Goal: Information Seeking & Learning: Learn about a topic

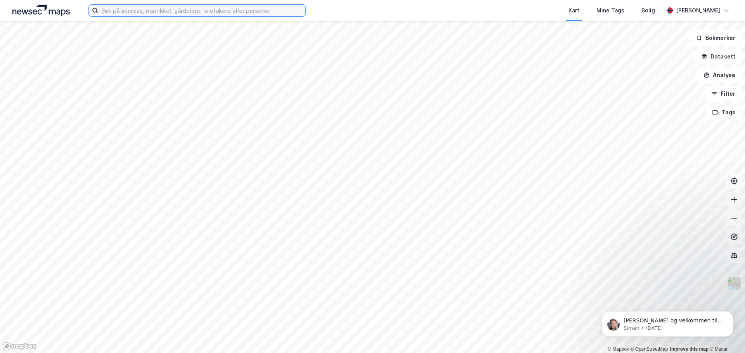
click at [143, 15] on input at bounding box center [201, 11] width 207 height 12
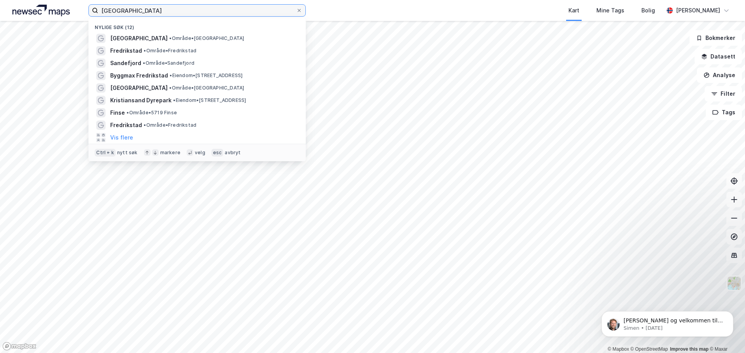
type input "fredrikstad"
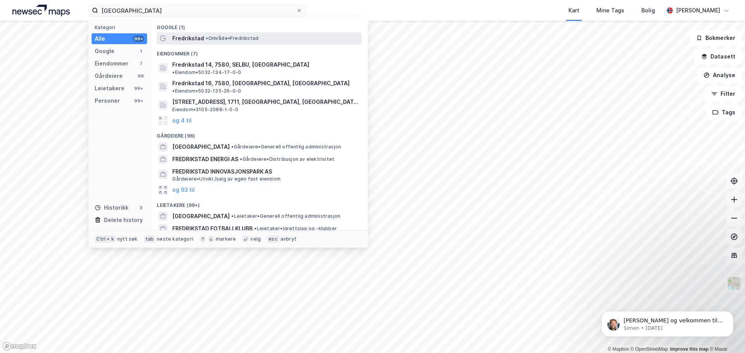
click at [219, 43] on div "Fredrikstad • Område • Fredrikstad" at bounding box center [259, 38] width 205 height 12
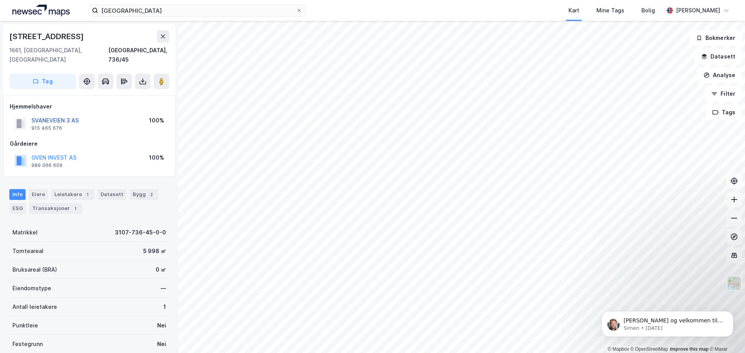
click at [0, 0] on button "SVANEVEIEN 3 AS" at bounding box center [0, 0] width 0 height 0
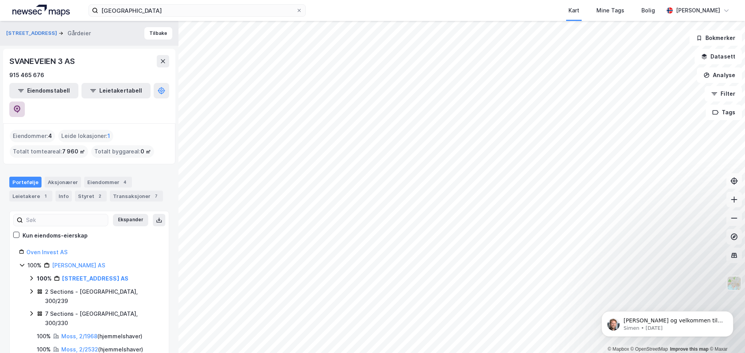
click at [25, 102] on button at bounding box center [17, 110] width 16 height 16
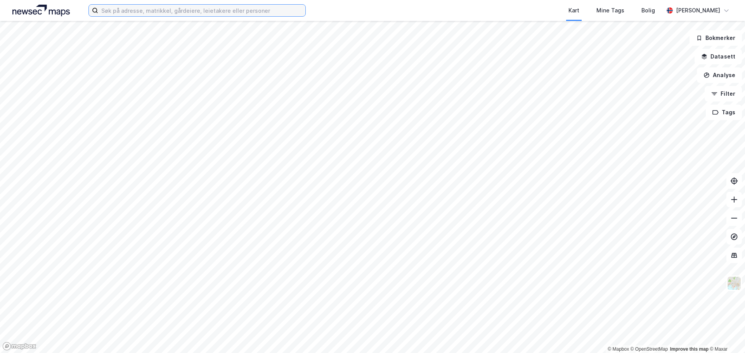
click at [141, 14] on input at bounding box center [201, 11] width 207 height 12
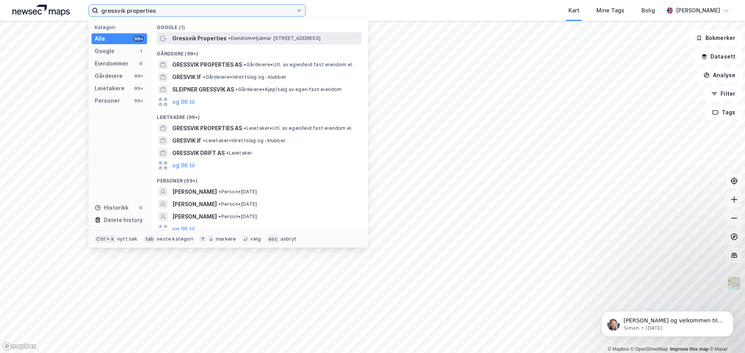
type input "gressvik properties"
click at [234, 42] on div "Gressvik Properties • Eiendom • [STREET_ADDRESS]" at bounding box center [266, 38] width 188 height 9
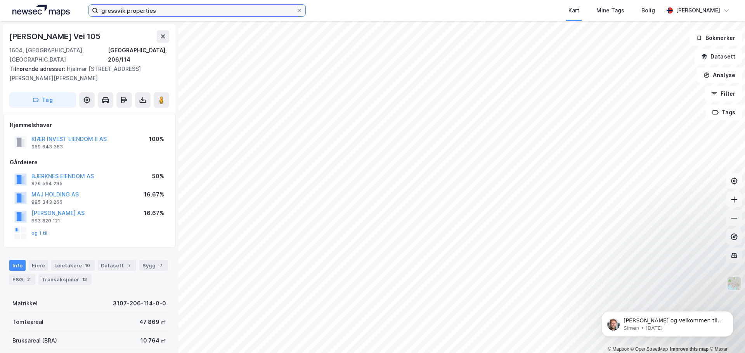
click at [172, 14] on input "gressvik properties" at bounding box center [197, 11] width 198 height 12
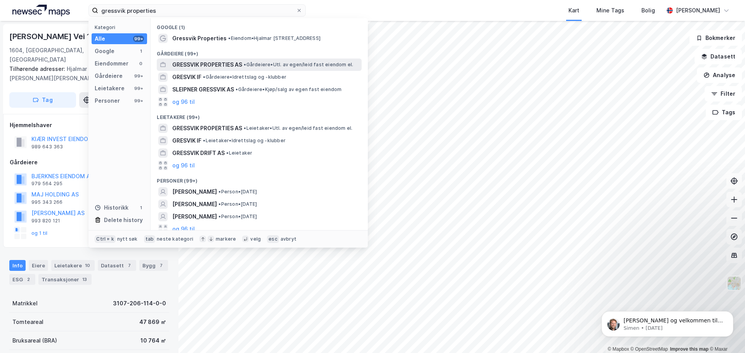
click at [190, 68] on span "GRESSVIK PROPERTIES AS" at bounding box center [207, 64] width 70 height 9
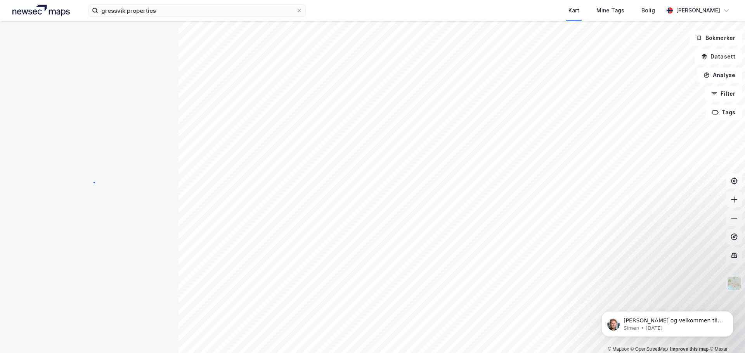
scroll to position [1, 0]
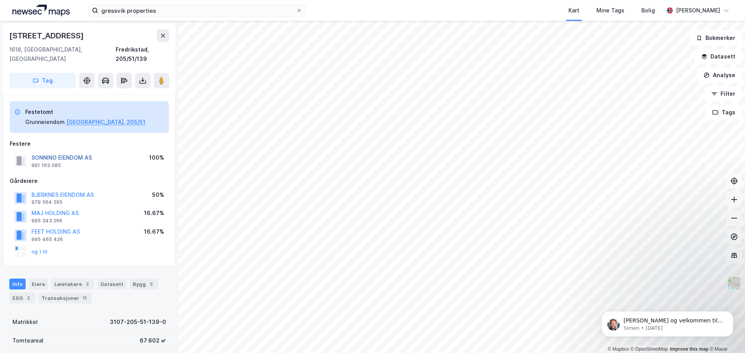
click at [0, 0] on button "SONNINO EIENDOM AS" at bounding box center [0, 0] width 0 height 0
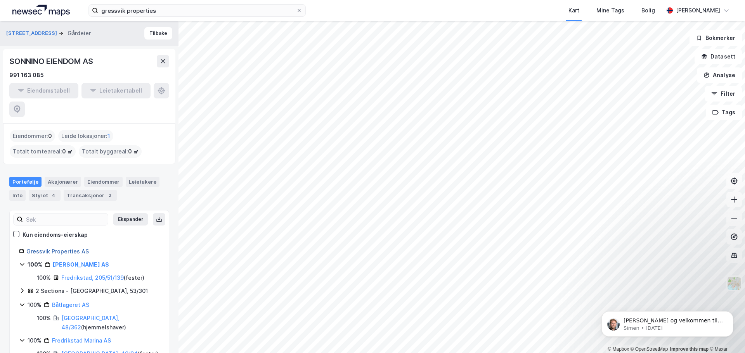
click at [64, 248] on link "Gressvik Properties AS" at bounding box center [57, 251] width 62 height 7
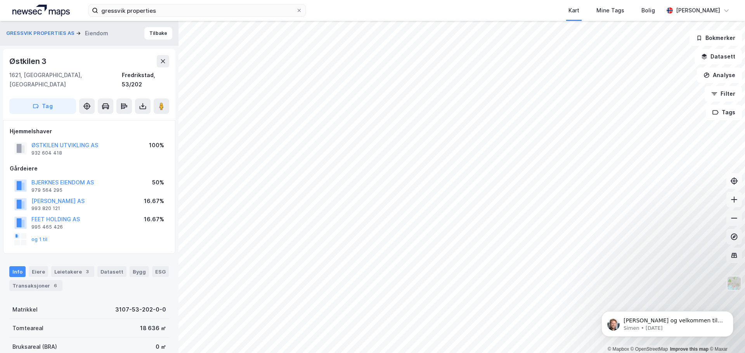
scroll to position [1, 0]
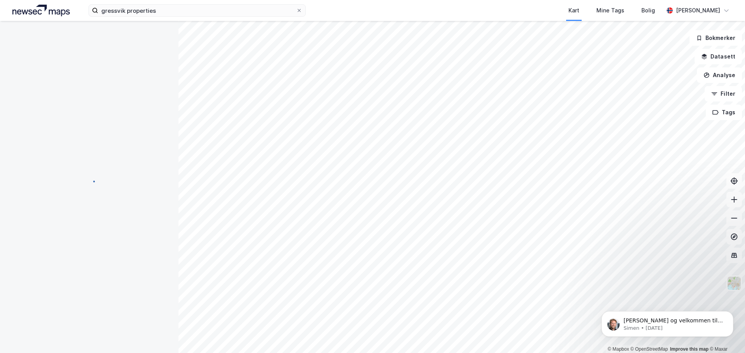
scroll to position [1, 0]
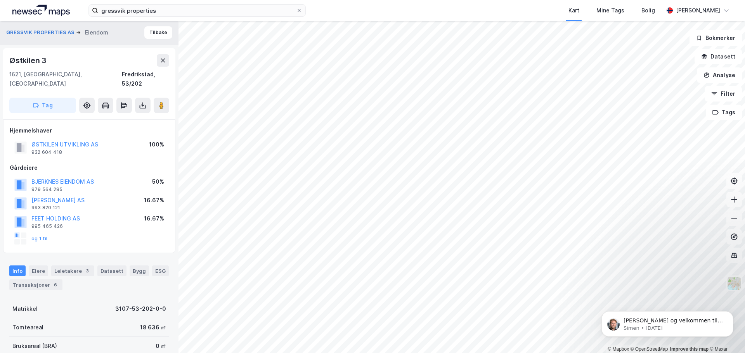
scroll to position [1, 0]
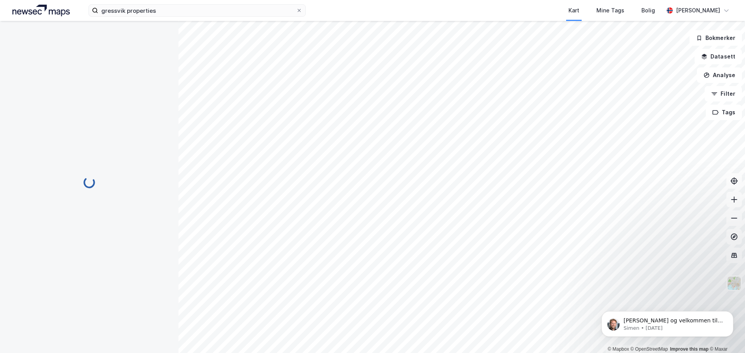
scroll to position [1, 0]
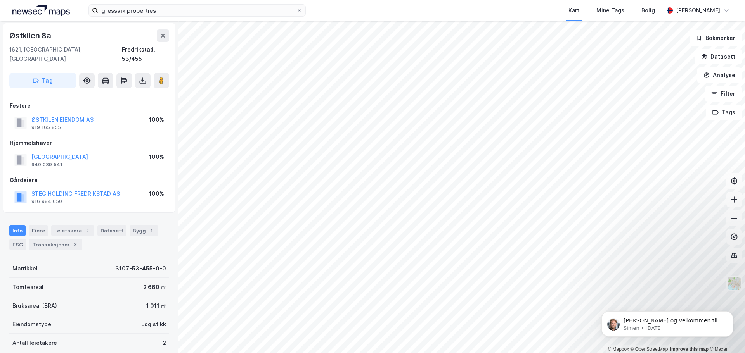
scroll to position [1, 0]
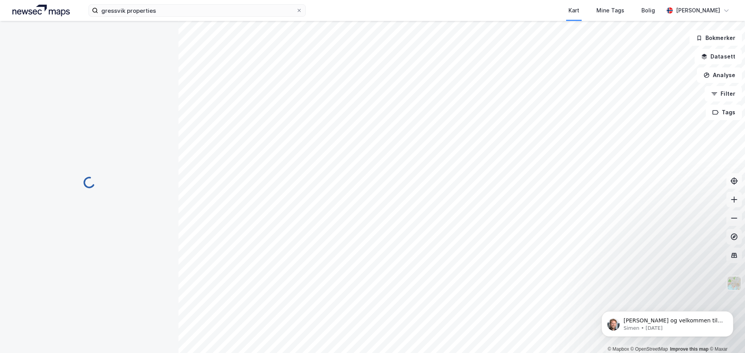
scroll to position [1, 0]
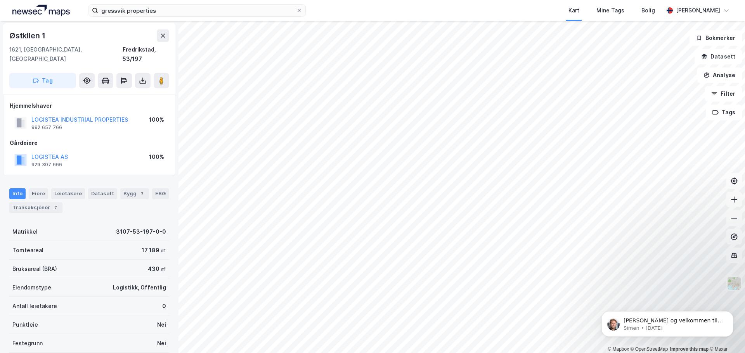
scroll to position [1, 0]
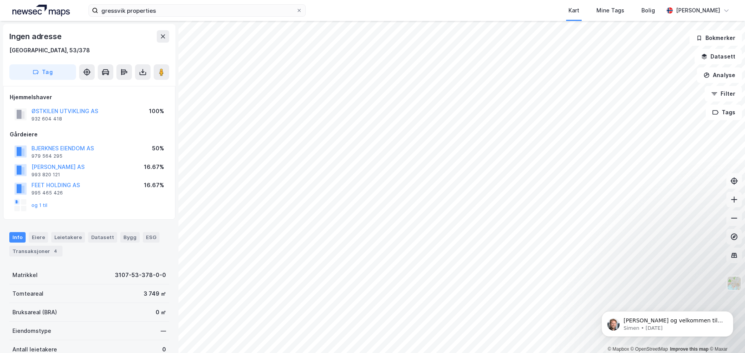
scroll to position [1, 0]
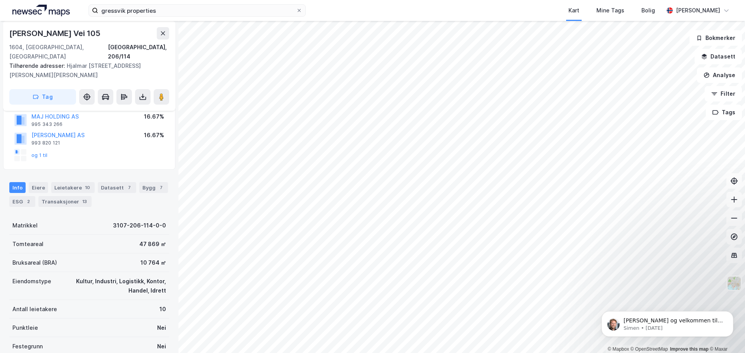
scroll to position [78, 0]
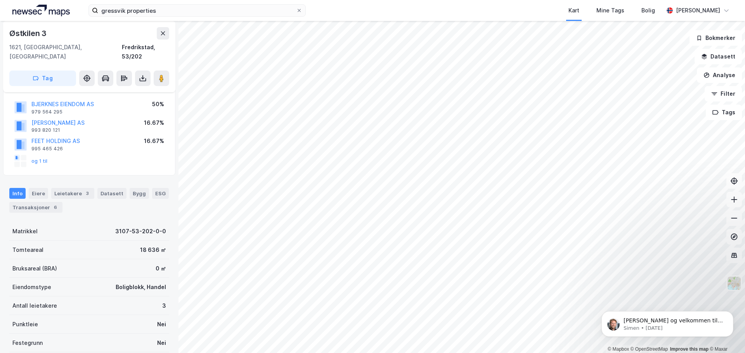
scroll to position [78, 0]
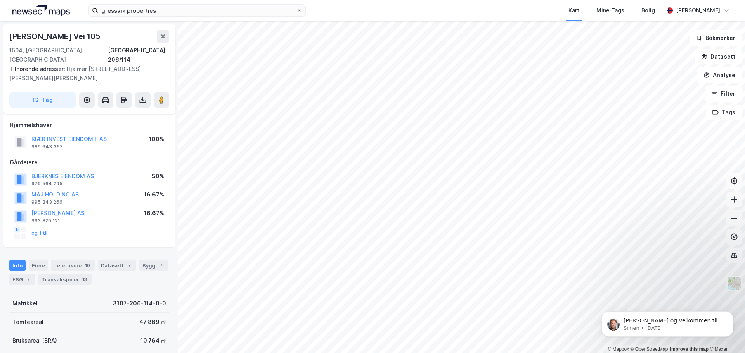
scroll to position [78, 0]
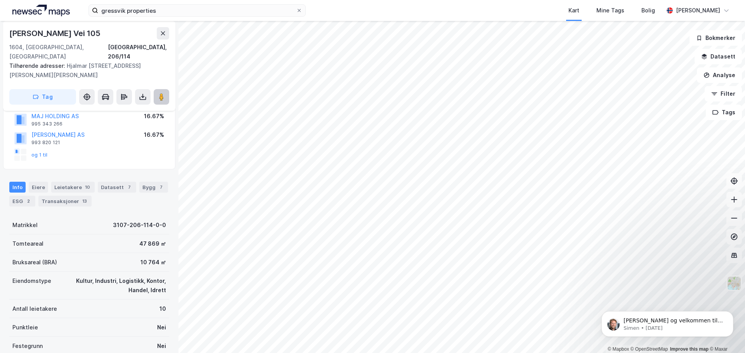
click at [164, 93] on image at bounding box center [161, 97] width 5 height 8
click at [164, 92] on button at bounding box center [162, 97] width 16 height 16
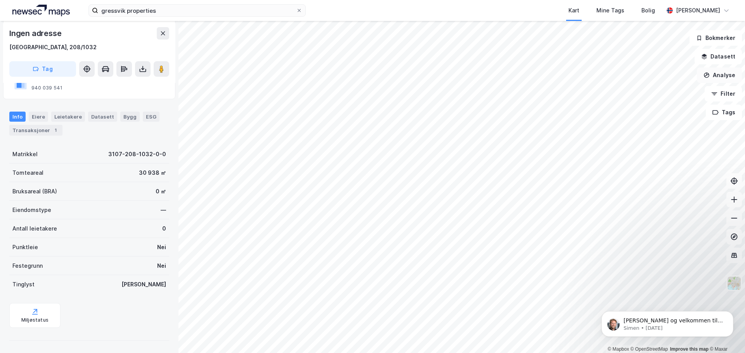
scroll to position [68, 0]
click at [731, 61] on button "Datasett" at bounding box center [718, 57] width 47 height 16
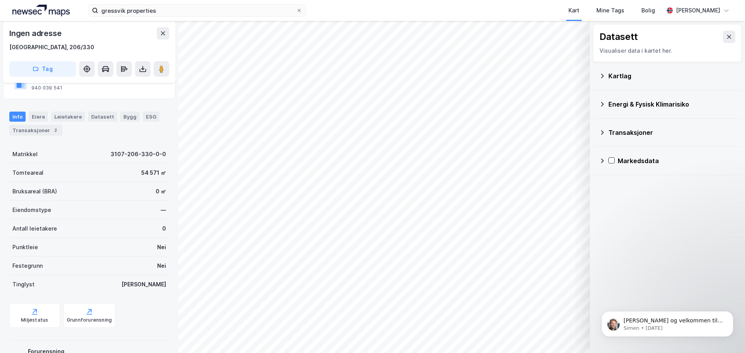
click at [601, 109] on div "Energi & Fysisk Klimarisiko" at bounding box center [667, 104] width 137 height 19
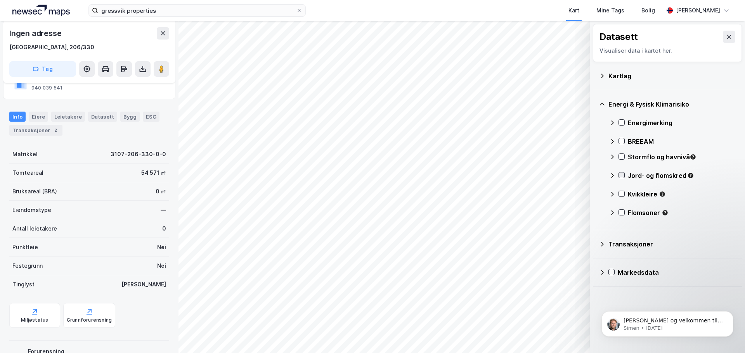
click at [624, 175] on icon at bounding box center [621, 175] width 5 height 5
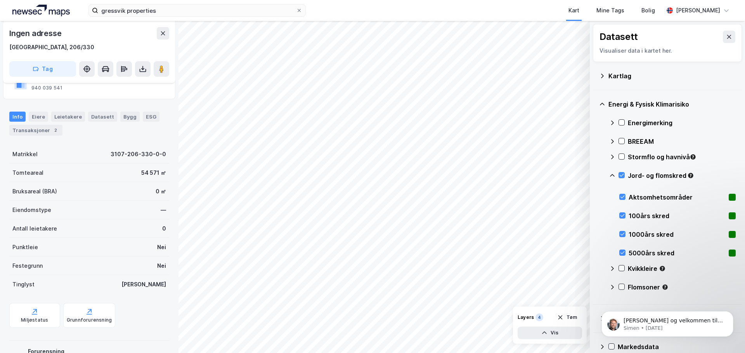
click at [626, 269] on div "Kvikkleire" at bounding box center [672, 272] width 126 height 19
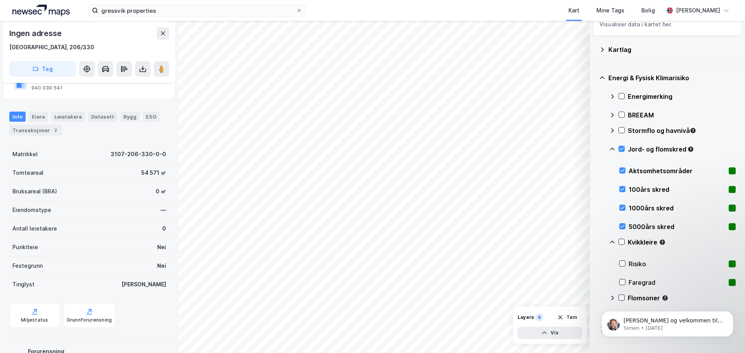
scroll to position [39, 0]
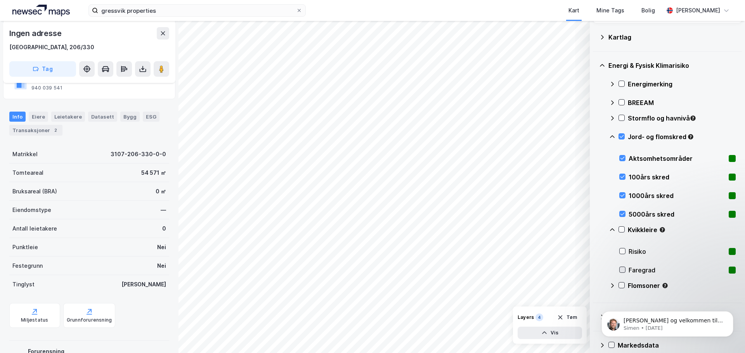
click at [625, 267] on div at bounding box center [622, 270] width 6 height 6
click at [622, 247] on div "Risiko" at bounding box center [677, 252] width 116 height 19
click at [625, 286] on div "Flomsoner" at bounding box center [672, 289] width 126 height 19
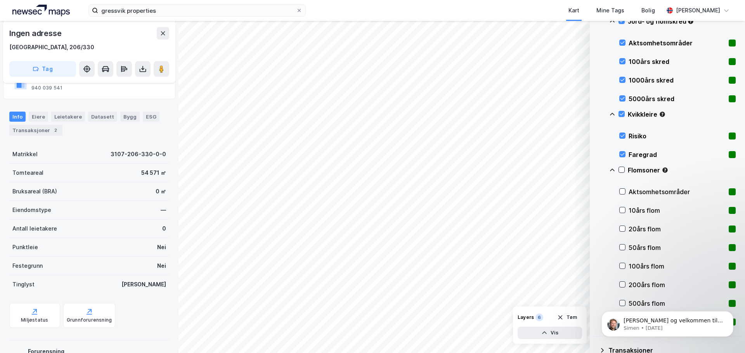
scroll to position [155, 0]
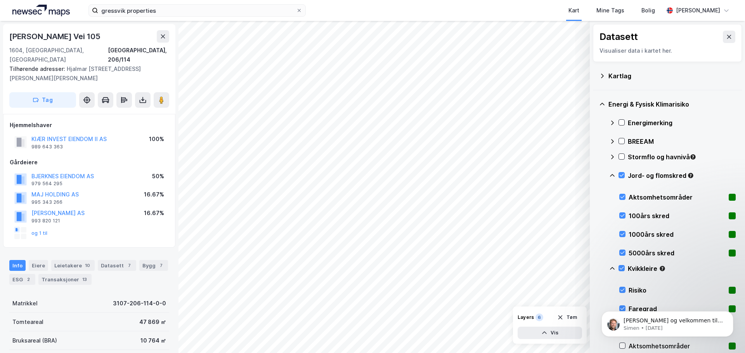
scroll to position [1, 0]
click at [611, 176] on icon at bounding box center [612, 176] width 6 height 6
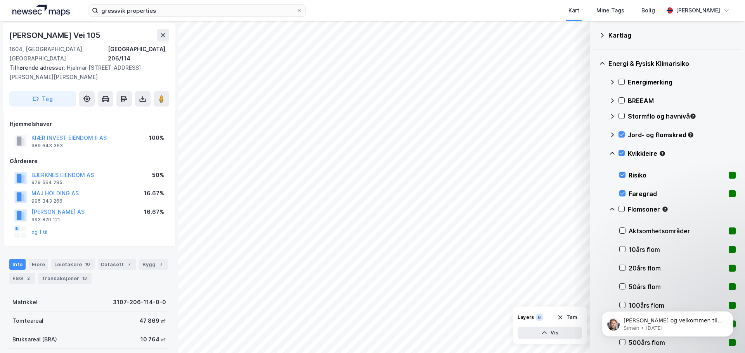
scroll to position [78, 0]
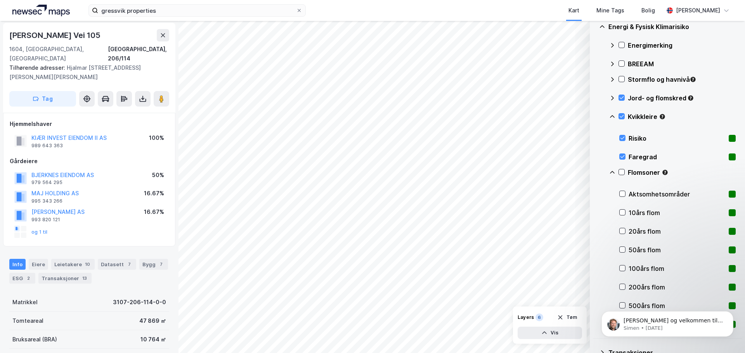
click at [625, 172] on div "Flomsoner" at bounding box center [672, 175] width 126 height 19
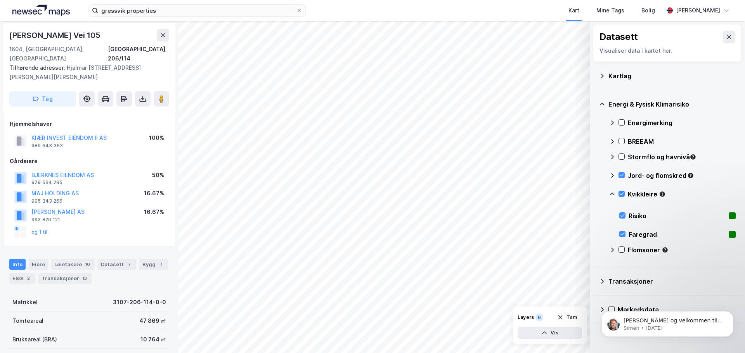
scroll to position [0, 0]
click at [620, 250] on icon at bounding box center [621, 249] width 5 height 5
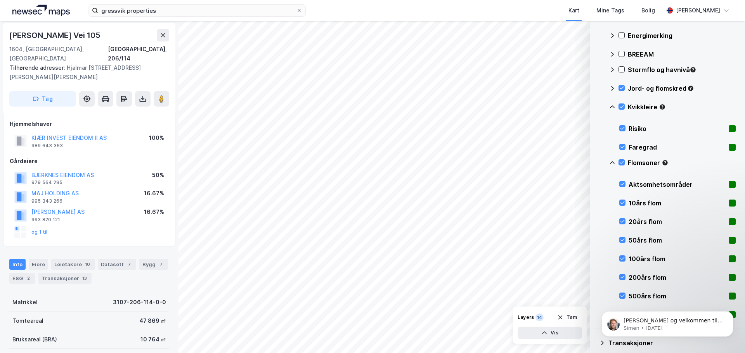
scroll to position [116, 0]
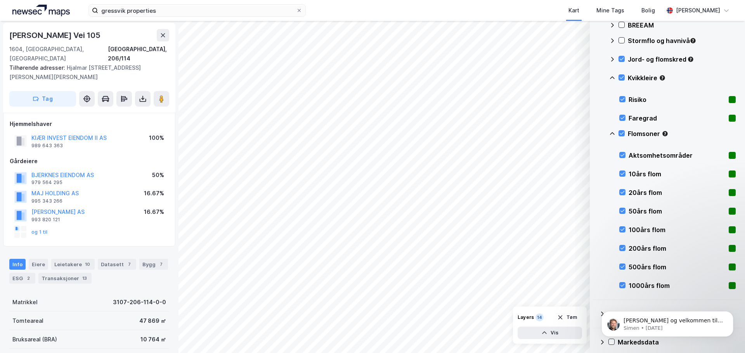
click at [627, 284] on div "1000års flom" at bounding box center [677, 286] width 116 height 19
click at [622, 264] on div at bounding box center [622, 267] width 6 height 6
click at [620, 251] on icon at bounding box center [622, 248] width 5 height 5
click at [621, 229] on icon at bounding box center [622, 229] width 5 height 5
click at [621, 210] on icon at bounding box center [622, 210] width 5 height 5
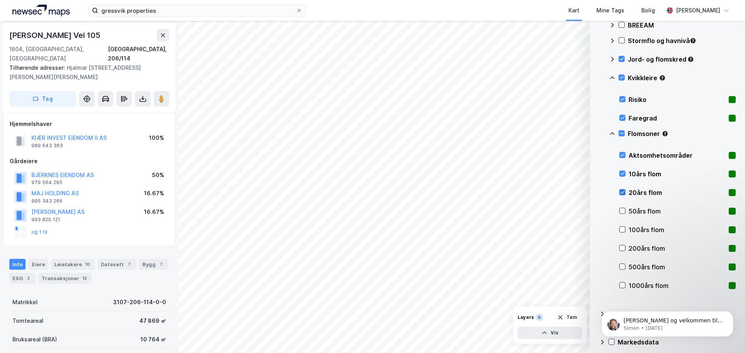
click at [622, 196] on div at bounding box center [622, 192] width 6 height 6
click at [623, 173] on icon at bounding box center [622, 173] width 5 height 5
click at [622, 158] on div at bounding box center [622, 155] width 6 height 6
click at [627, 157] on div "Aktsomhetsområder" at bounding box center [677, 155] width 116 height 19
click at [623, 155] on icon at bounding box center [622, 154] width 5 height 5
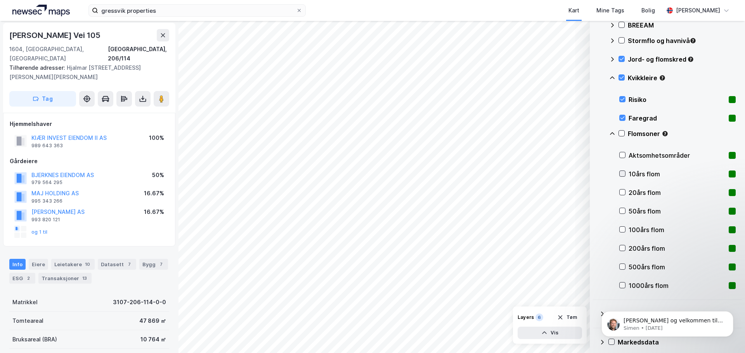
click at [624, 173] on icon at bounding box center [622, 173] width 5 height 5
click at [624, 173] on icon at bounding box center [622, 174] width 4 height 3
click at [620, 174] on icon at bounding box center [622, 173] width 5 height 5
click at [624, 173] on icon at bounding box center [622, 173] width 5 height 5
click at [622, 194] on icon at bounding box center [622, 192] width 4 height 3
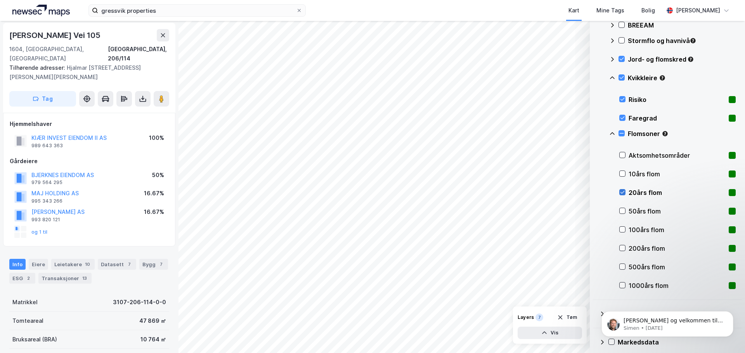
click at [625, 191] on icon at bounding box center [622, 192] width 5 height 5
click at [620, 209] on icon at bounding box center [622, 210] width 5 height 5
click at [624, 208] on icon at bounding box center [622, 210] width 5 height 5
click at [624, 229] on icon at bounding box center [622, 229] width 5 height 5
click at [624, 228] on icon at bounding box center [622, 229] width 5 height 5
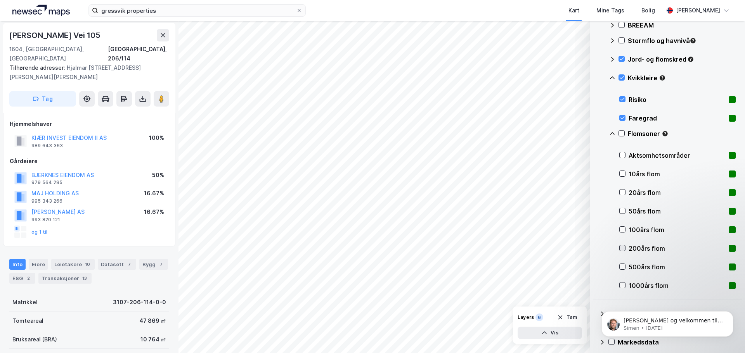
click at [624, 246] on icon at bounding box center [622, 248] width 5 height 5
click at [627, 246] on div "200års flom" at bounding box center [677, 248] width 116 height 19
click at [624, 266] on icon at bounding box center [622, 266] width 5 height 5
click at [571, 317] on button "Tøm" at bounding box center [567, 318] width 30 height 12
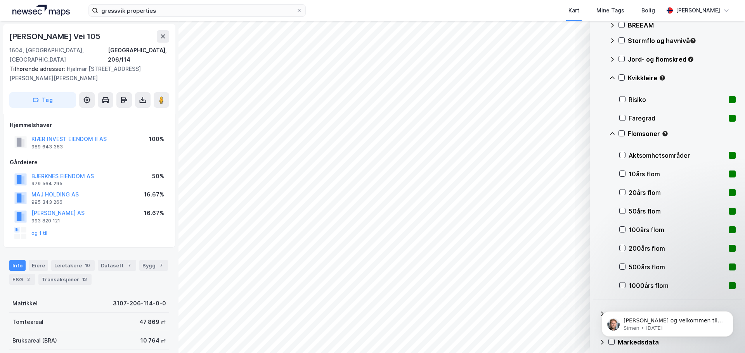
click at [634, 272] on div "500års flom" at bounding box center [677, 267] width 97 height 9
click at [641, 288] on div "1000års flom" at bounding box center [677, 285] width 97 height 9
click at [638, 266] on div "500års flom" at bounding box center [677, 267] width 97 height 9
click at [652, 286] on div "1000års flom" at bounding box center [677, 285] width 97 height 9
click at [639, 114] on div "Faregrad" at bounding box center [677, 118] width 97 height 9
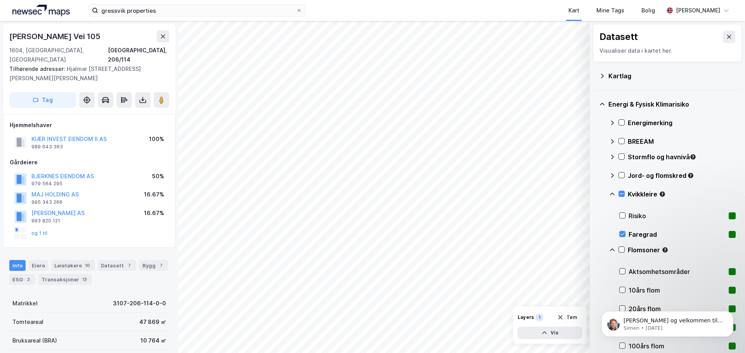
click at [617, 125] on div "Energimerking" at bounding box center [672, 123] width 126 height 19
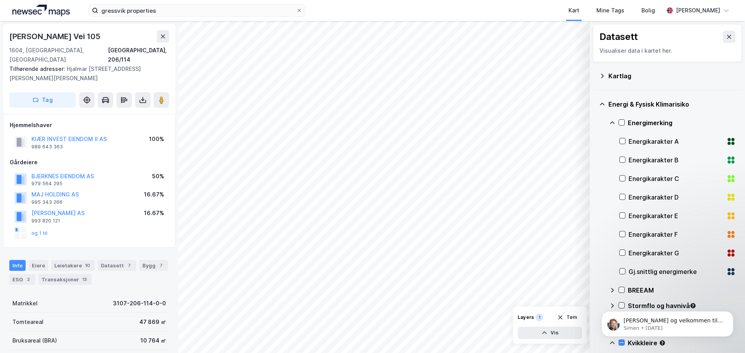
click at [616, 120] on div "Energimerking" at bounding box center [672, 123] width 126 height 19
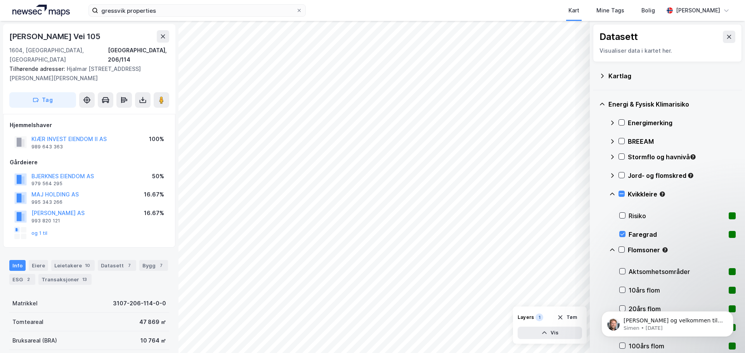
click at [632, 230] on div "Faregrad" at bounding box center [677, 234] width 97 height 9
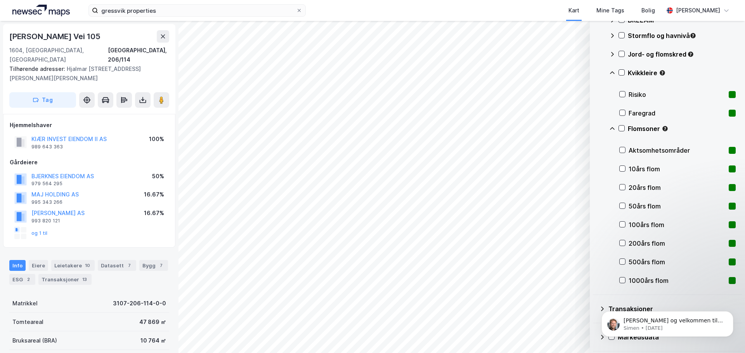
scroll to position [123, 0]
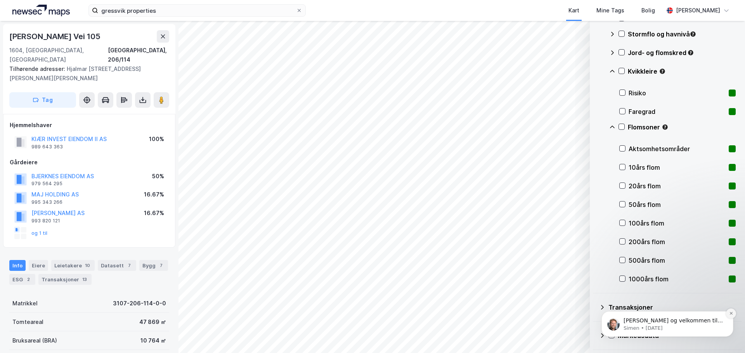
click at [729, 315] on icon "Dismiss notification" at bounding box center [731, 314] width 4 height 4
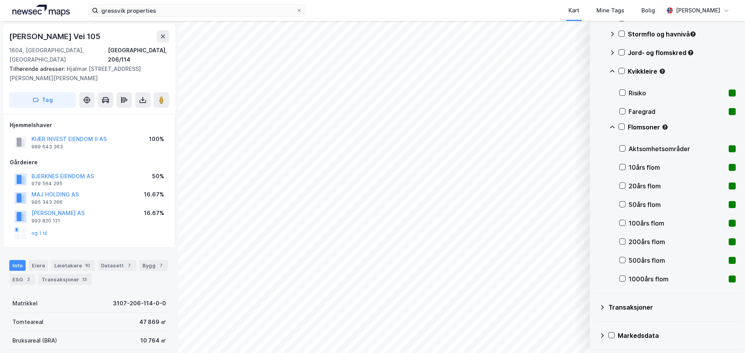
click at [611, 309] on div "Transaksjoner" at bounding box center [671, 307] width 127 height 9
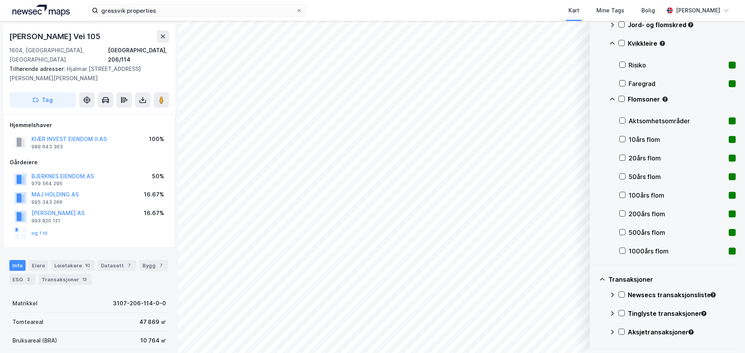
scroll to position [179, 0]
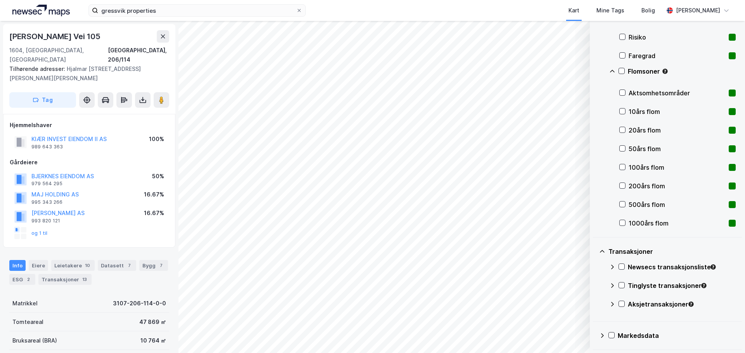
click at [603, 334] on icon at bounding box center [602, 336] width 6 height 6
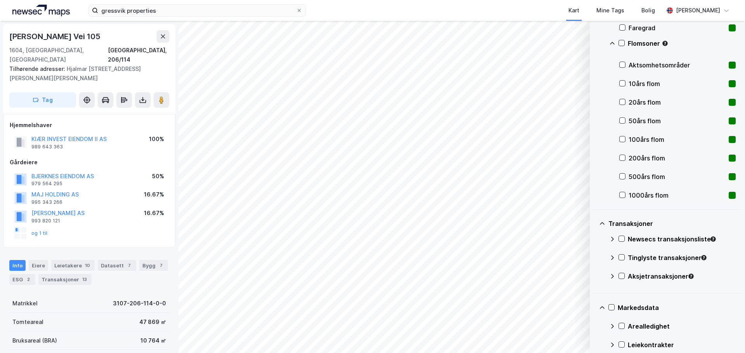
scroll to position [253, 0]
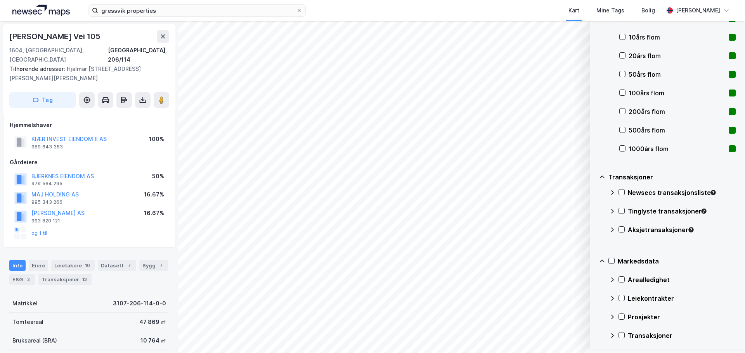
click at [630, 333] on div "Transaksjoner" at bounding box center [682, 335] width 108 height 9
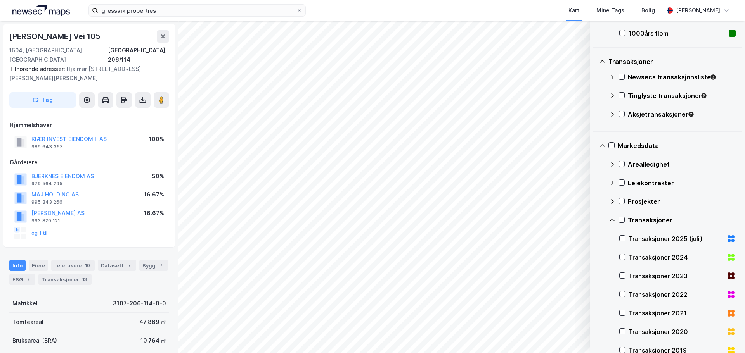
scroll to position [370, 0]
click at [621, 218] on icon at bounding box center [621, 219] width 5 height 5
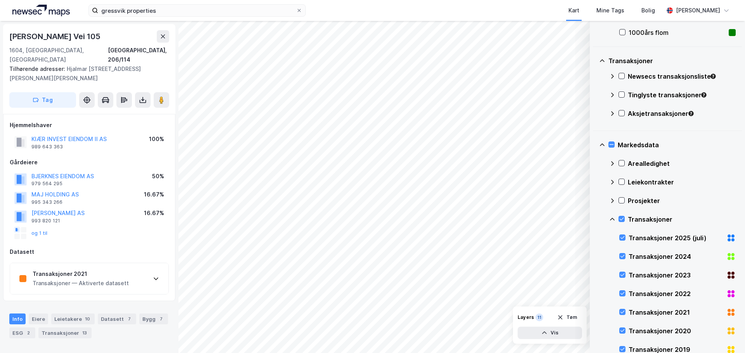
click at [144, 278] on div "Transaksjoner 2021 Transaksjoner — Aktiverte datasett" at bounding box center [89, 278] width 158 height 31
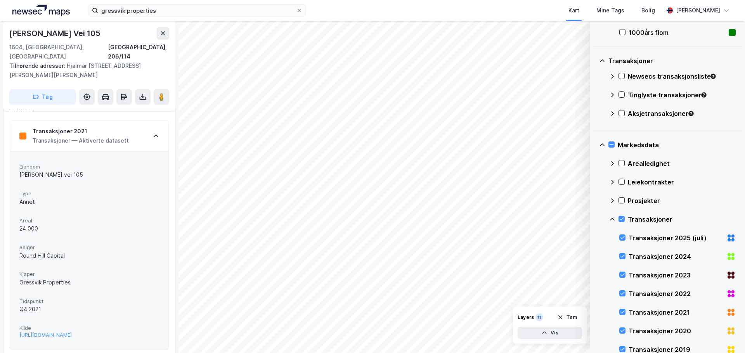
scroll to position [137, 0]
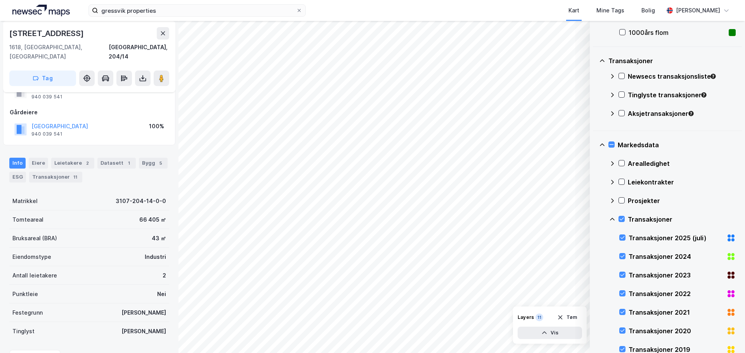
scroll to position [69, 0]
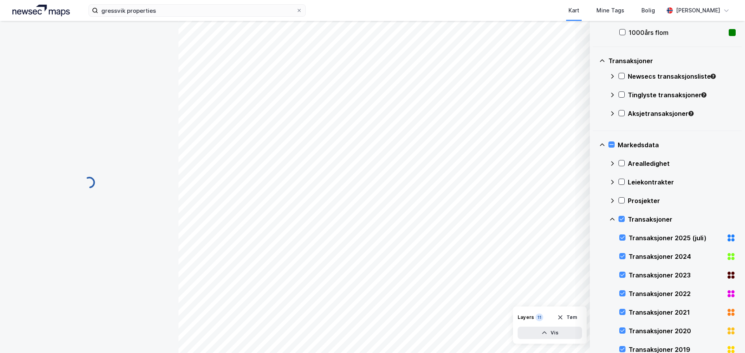
scroll to position [69, 0]
click at [417, 234] on button "Lukk" at bounding box center [417, 235] width 21 height 12
click at [140, 173] on text "2" at bounding box center [140, 173] width 3 height 7
click at [204, 160] on button "Lukk" at bounding box center [204, 158] width 21 height 12
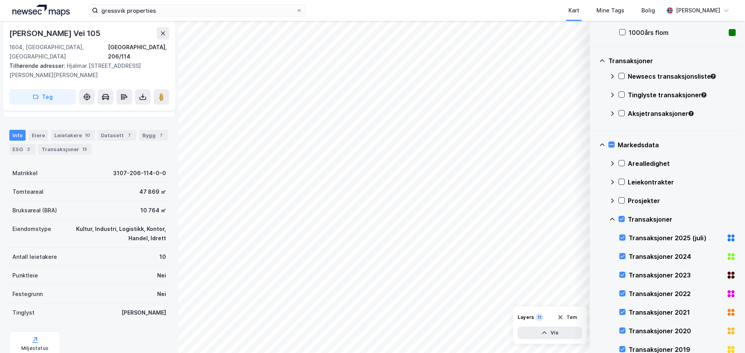
scroll to position [185, 0]
click at [76, 129] on div "Leietakere 10" at bounding box center [72, 134] width 43 height 11
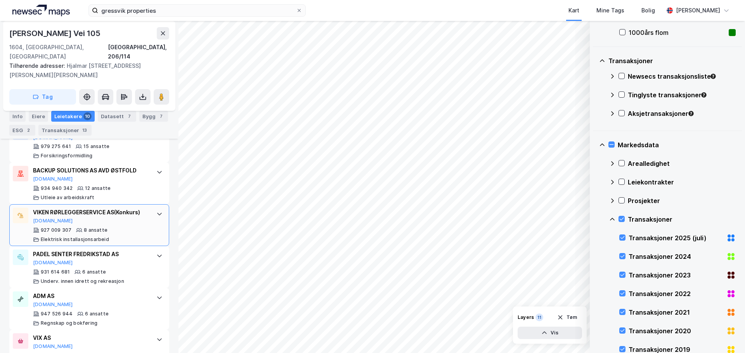
scroll to position [379, 0]
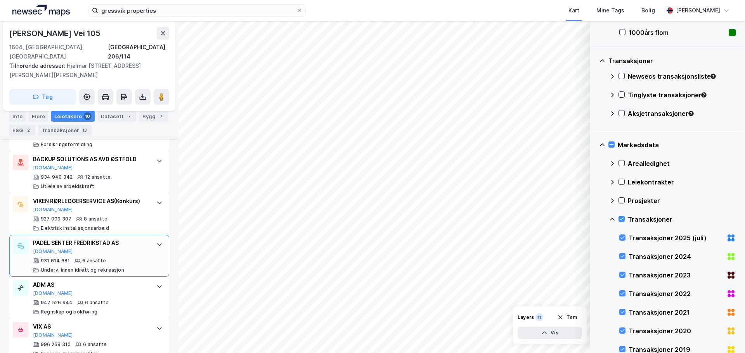
click at [122, 244] on div "PADEL SENTER FREDRIKSTAD AS Proff.no" at bounding box center [91, 247] width 116 height 16
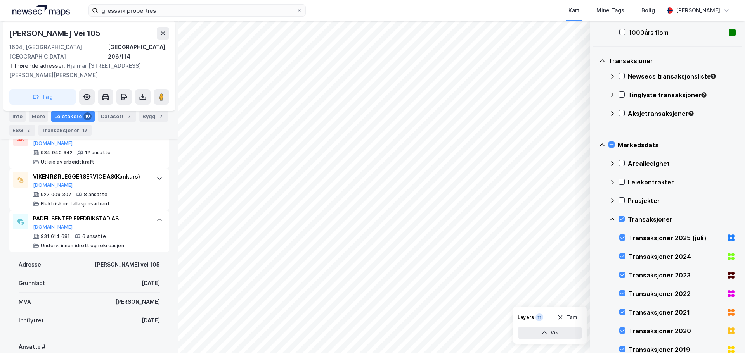
scroll to position [417, 0]
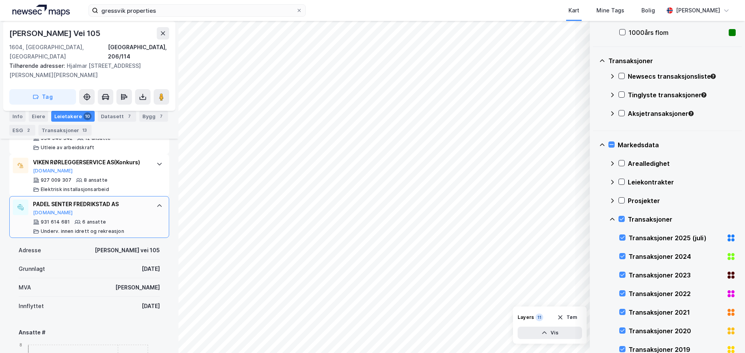
click at [68, 209] on div "PADEL SENTER FREDRIKSTAD AS Proff.no 931 614 681 6 ansatte Underv. innen idrett…" at bounding box center [91, 217] width 116 height 35
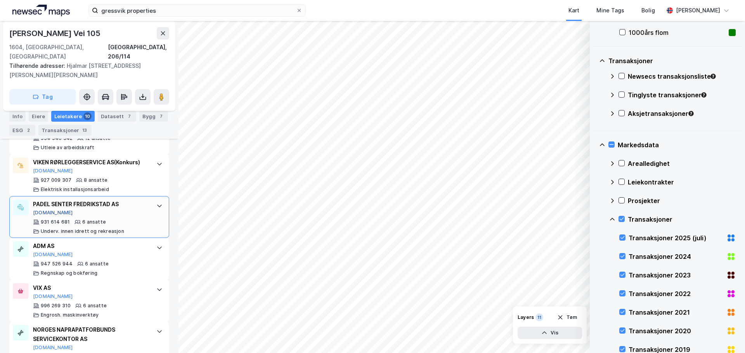
click at [43, 210] on button "Proff.no" at bounding box center [53, 213] width 40 height 6
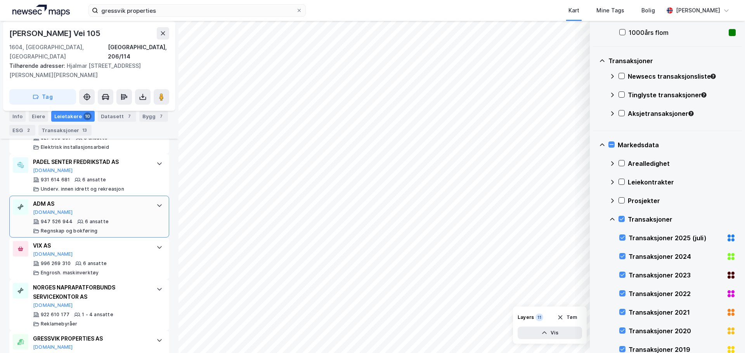
scroll to position [447, 0]
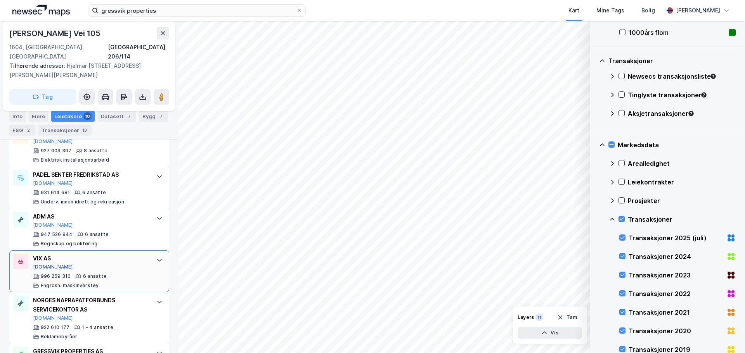
click at [48, 264] on button "Proff.no" at bounding box center [53, 267] width 40 height 6
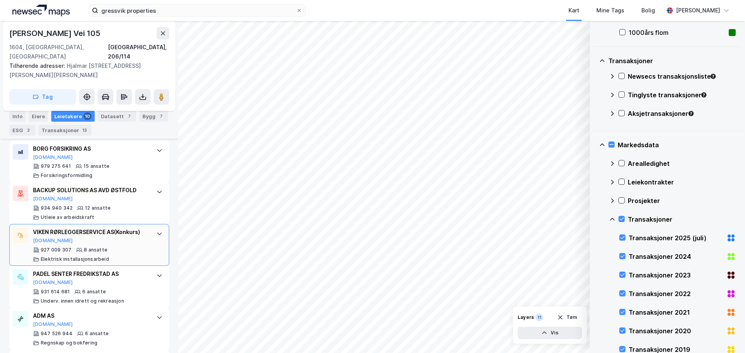
scroll to position [331, 0]
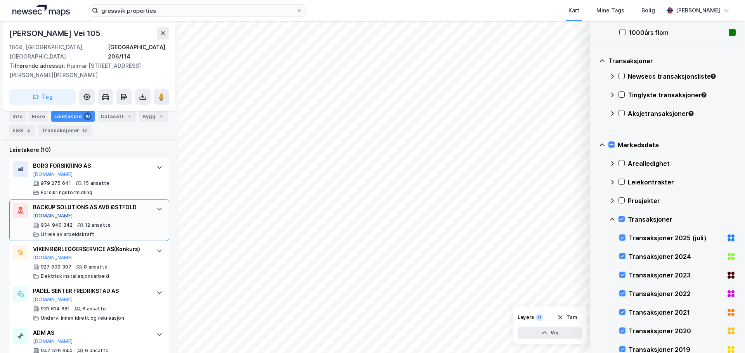
click at [43, 213] on button "Brreg.no" at bounding box center [53, 216] width 40 height 6
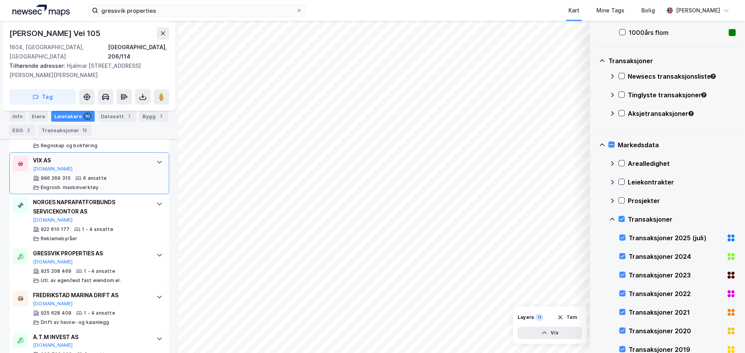
scroll to position [563, 0]
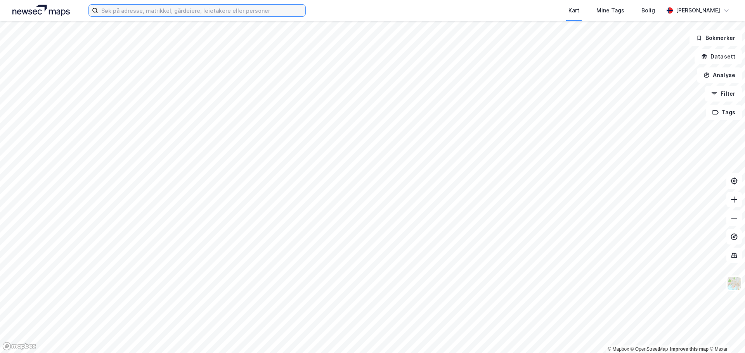
click at [116, 16] on input at bounding box center [201, 11] width 207 height 12
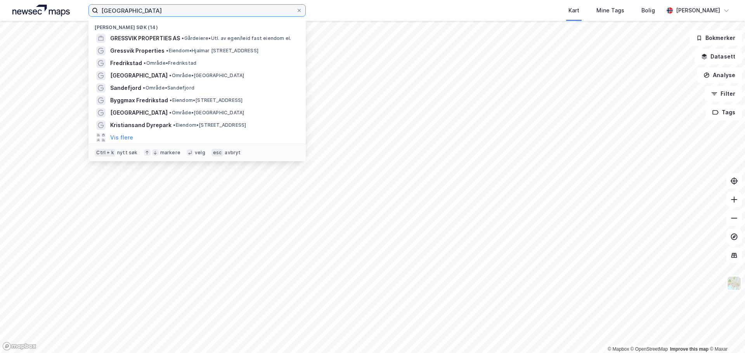
type input "[GEOGRAPHIC_DATA]"
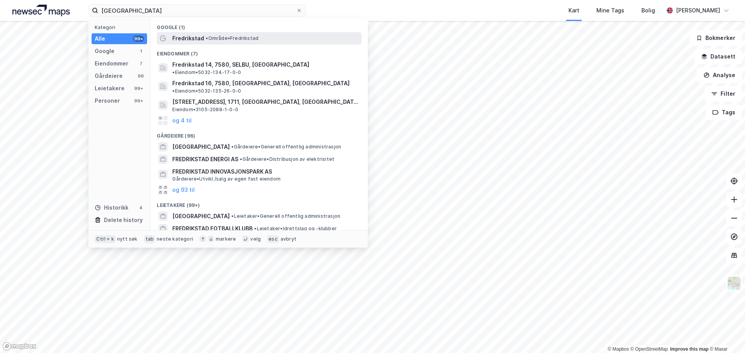
click at [224, 33] on div "Fredrikstad • Område • [GEOGRAPHIC_DATA]" at bounding box center [259, 38] width 205 height 12
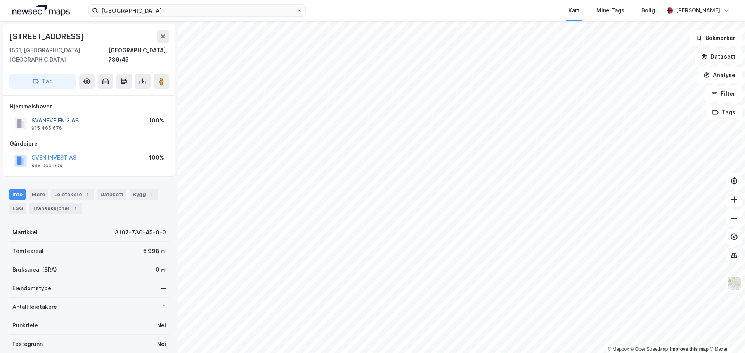
click at [0, 0] on button "SVANEVEIEN 3 AS" at bounding box center [0, 0] width 0 height 0
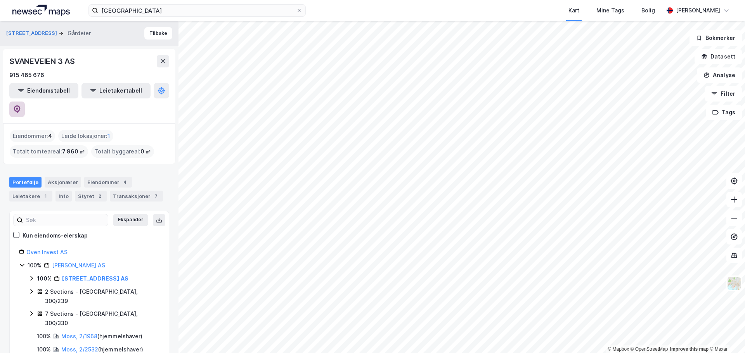
click at [21, 106] on icon at bounding box center [17, 110] width 8 height 8
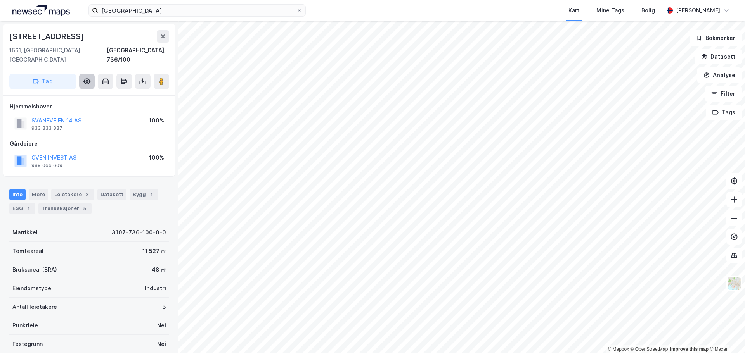
click at [86, 80] on icon at bounding box center [87, 81] width 3 height 3
click at [0, 0] on button "SVANEVEIEN 14 AS" at bounding box center [0, 0] width 0 height 0
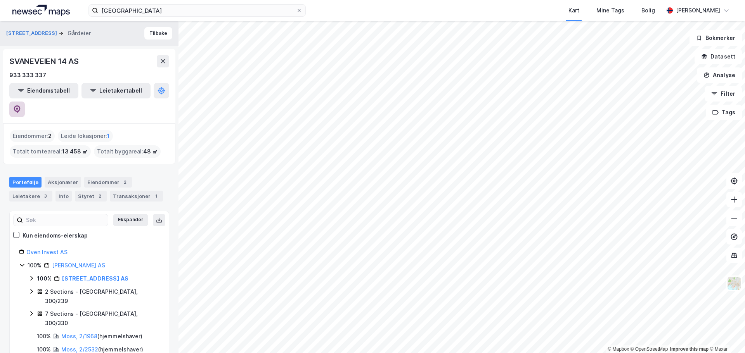
click at [21, 106] on icon at bounding box center [17, 110] width 8 height 8
